Goal: Information Seeking & Learning: Check status

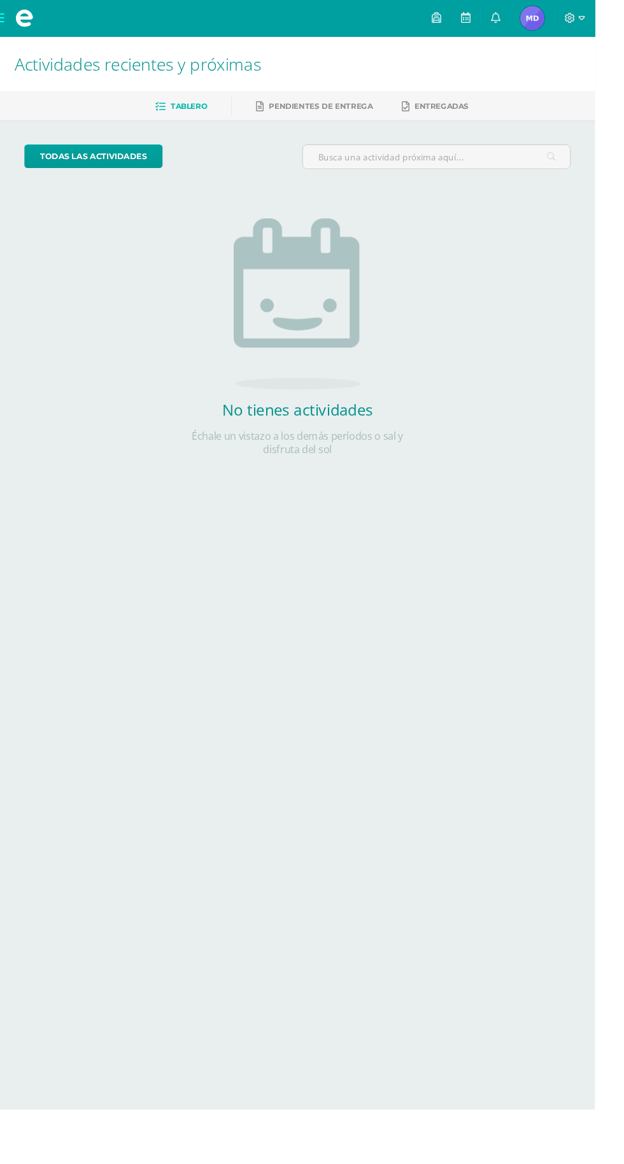
click at [573, 18] on span "[PERSON_NAME] Mi Perfil" at bounding box center [558, 18] width 31 height 25
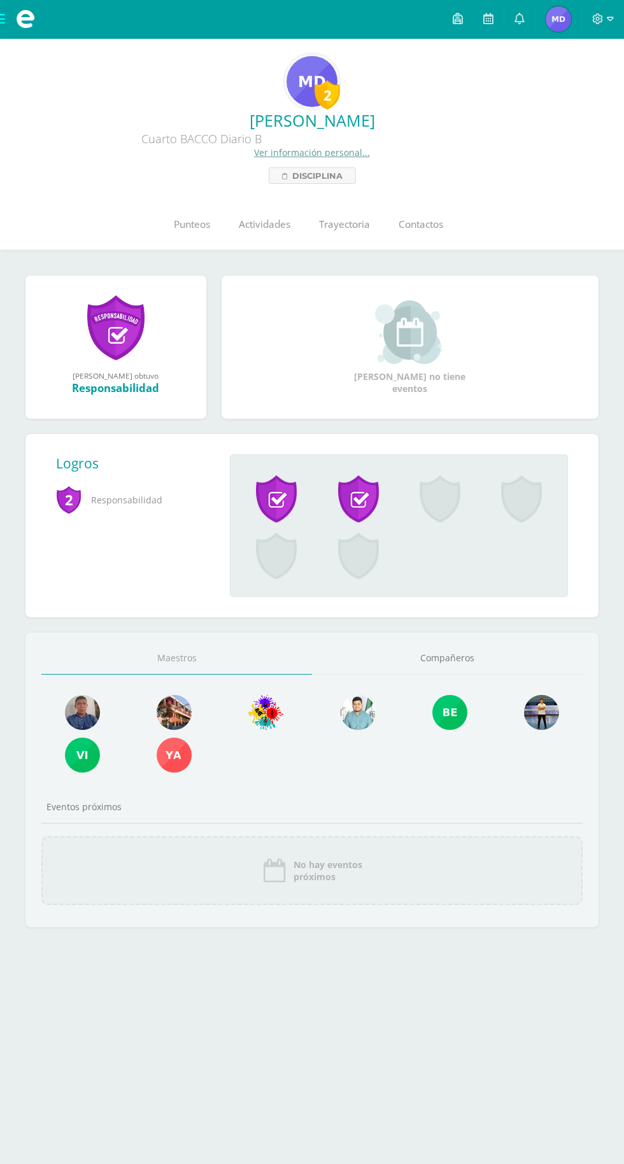
click at [199, 216] on link "Punteos" at bounding box center [191, 224] width 65 height 51
